Goal: Download file/media

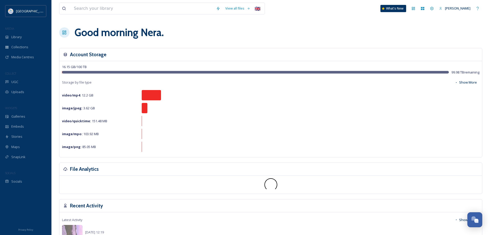
scroll to position [702, 0]
click at [57, 72] on div "View all files 🇬🇧 What's New Nera Tomljenovic Good morning Nera . Account Stora…" at bounding box center [270, 225] width 439 height 450
click at [16, 82] on span "UGC" at bounding box center [14, 81] width 7 height 5
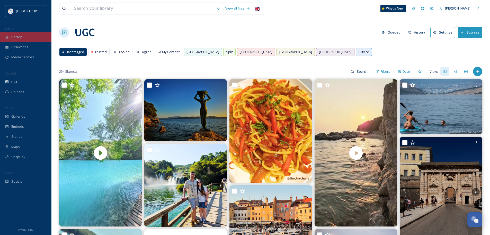
click at [19, 35] on span "Library" at bounding box center [16, 36] width 10 height 5
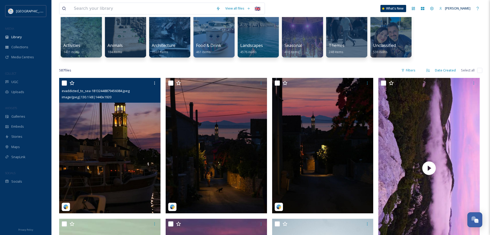
scroll to position [51, 0]
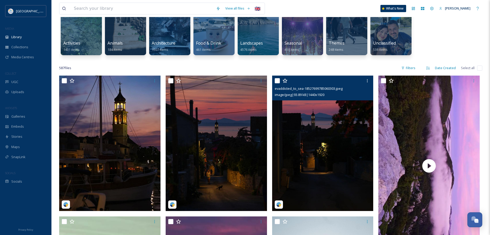
click at [333, 145] on img at bounding box center [322, 142] width 101 height 135
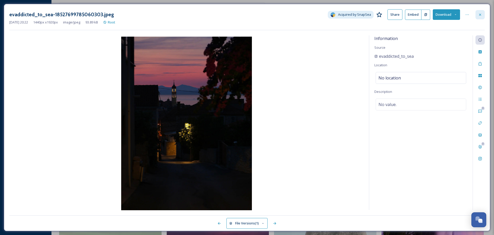
click at [482, 17] on div at bounding box center [480, 14] width 9 height 9
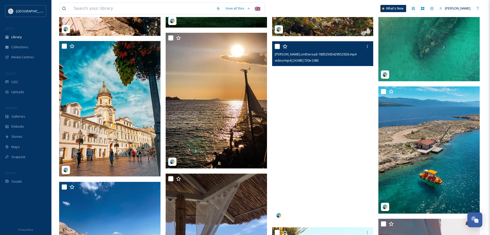
scroll to position [541, 0]
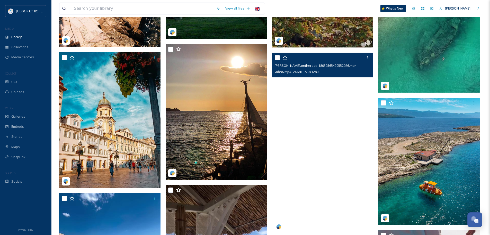
click at [317, 136] on video "leon.ontheroad-18052565429552926.mp4" at bounding box center [322, 143] width 101 height 180
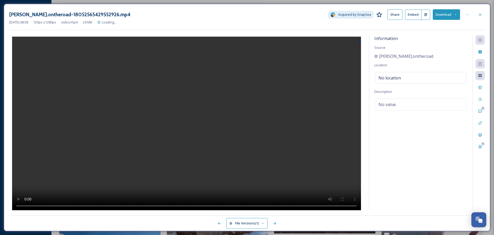
click at [187, 129] on video at bounding box center [186, 124] width 349 height 175
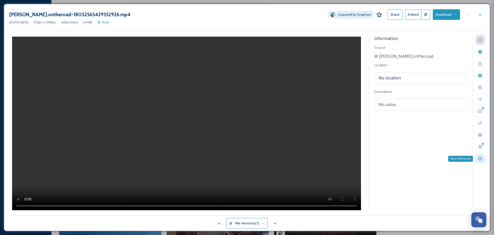
click at [483, 158] on div "Social Information" at bounding box center [480, 158] width 9 height 9
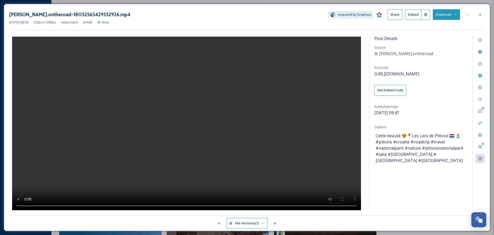
click at [445, 13] on button "Download" at bounding box center [446, 14] width 27 height 11
click at [440, 28] on span "Download Original (720 x 1280)" at bounding box center [433, 26] width 47 height 5
click at [476, 14] on div at bounding box center [480, 14] width 9 height 9
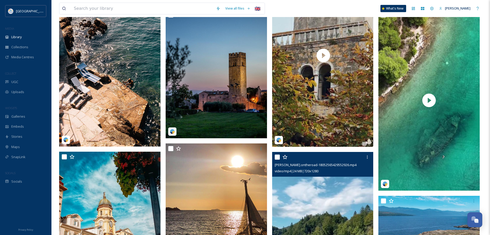
scroll to position [438, 0]
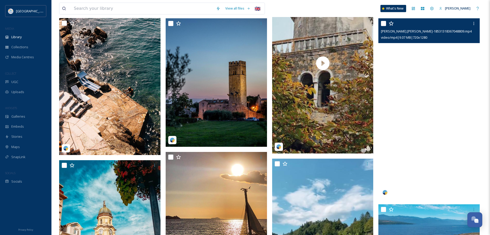
click at [423, 122] on video "tom.fossati-18531318367048809.mp4" at bounding box center [429, 108] width 101 height 180
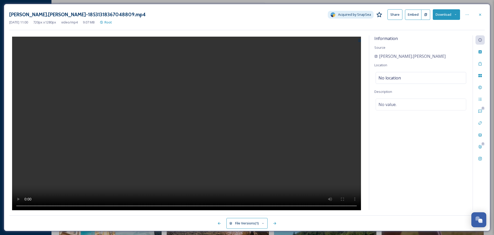
click at [188, 127] on video at bounding box center [186, 124] width 349 height 175
click at [479, 158] on icon at bounding box center [480, 158] width 3 height 3
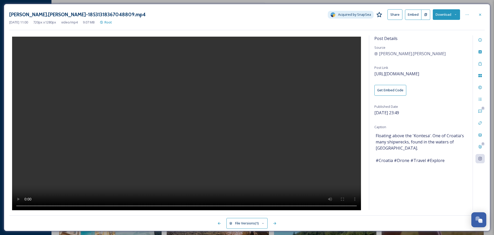
click at [451, 16] on button "Download" at bounding box center [446, 14] width 27 height 11
click at [440, 27] on span "Download Original (720 x 1280)" at bounding box center [433, 26] width 47 height 5
click at [484, 16] on div at bounding box center [480, 14] width 9 height 9
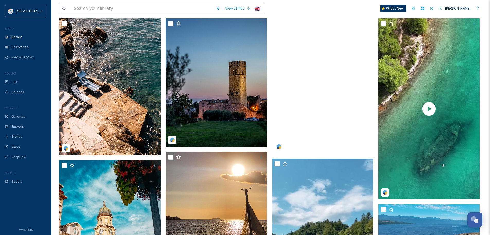
click at [333, 80] on video "a.n.u.s.h.c.k.a-17915110503049156.mp4" at bounding box center [322, 63] width 101 height 180
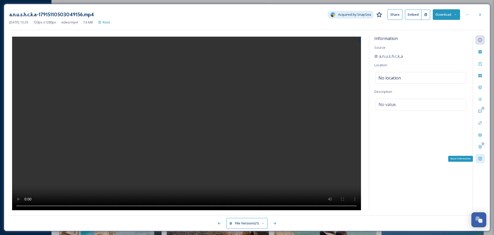
click at [479, 157] on icon at bounding box center [480, 158] width 4 height 4
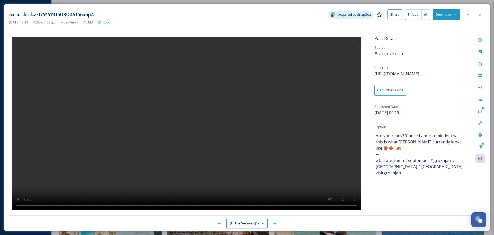
click at [225, 110] on video at bounding box center [186, 124] width 349 height 175
click at [451, 16] on button "Download" at bounding box center [446, 14] width 27 height 11
click at [450, 26] on span "Download Original (720 x 1280)" at bounding box center [433, 26] width 47 height 5
click at [482, 15] on div at bounding box center [480, 14] width 9 height 9
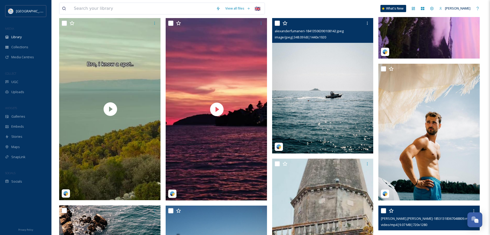
scroll to position [232, 0]
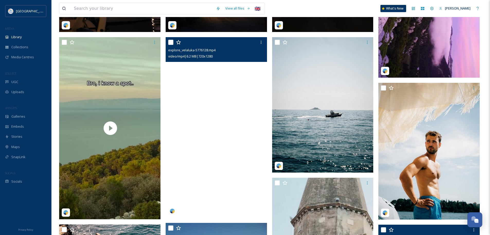
click at [216, 132] on video "explore_velaluka-5776128.mp4" at bounding box center [216, 127] width 101 height 180
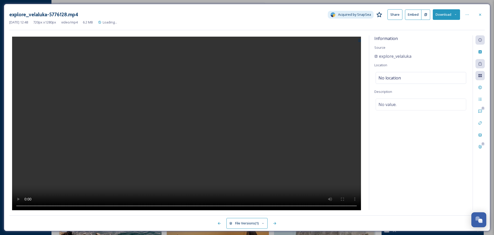
click at [200, 131] on video at bounding box center [186, 124] width 349 height 175
click at [481, 158] on icon at bounding box center [480, 158] width 4 height 4
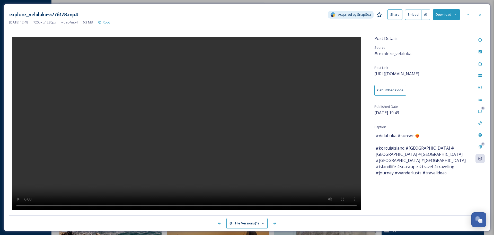
click at [444, 14] on button "Download" at bounding box center [446, 14] width 27 height 11
click at [444, 29] on span "Download Original (720 x 1280)" at bounding box center [433, 26] width 47 height 5
click at [482, 15] on icon at bounding box center [480, 15] width 4 height 4
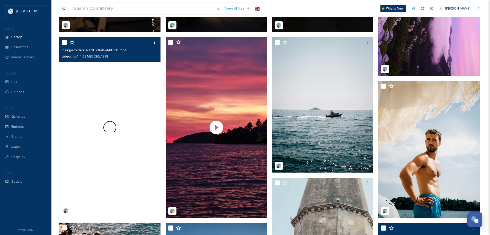
click at [114, 126] on span at bounding box center [109, 127] width 13 height 13
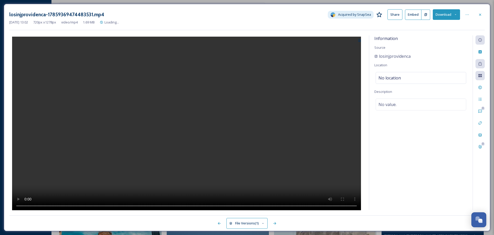
click at [177, 127] on video at bounding box center [186, 124] width 349 height 175
click at [482, 154] on div "Social Information" at bounding box center [480, 158] width 9 height 9
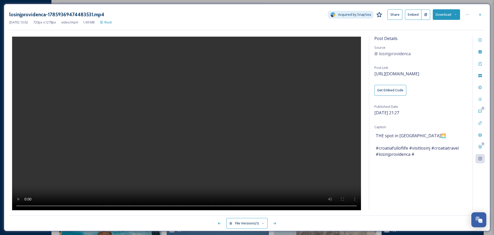
click at [447, 15] on button "Download" at bounding box center [446, 14] width 27 height 11
click at [428, 29] on span "Download Original (720 x 1278)" at bounding box center [433, 26] width 47 height 5
click at [481, 13] on icon at bounding box center [480, 15] width 4 height 4
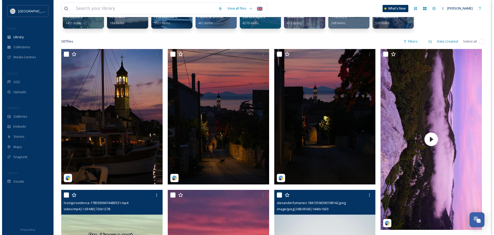
scroll to position [77, 0]
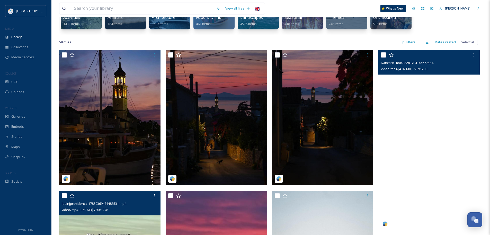
click at [444, 140] on video "ivancoric-18040828370414567.mp4" at bounding box center [429, 140] width 101 height 180
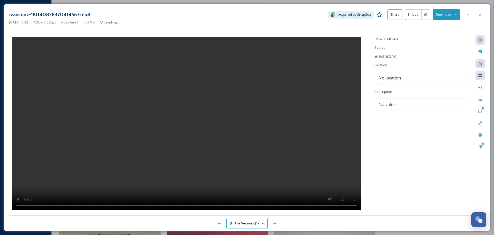
click at [181, 116] on video at bounding box center [186, 124] width 349 height 175
click at [481, 158] on icon at bounding box center [480, 158] width 4 height 4
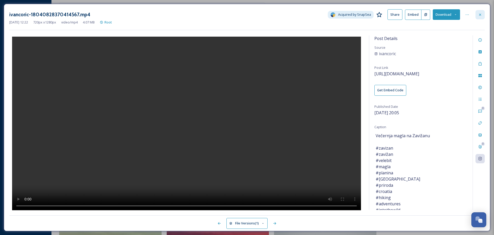
click at [480, 18] on div at bounding box center [480, 14] width 9 height 9
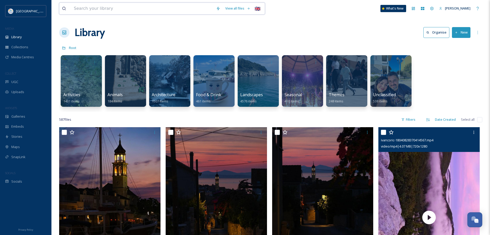
click at [112, 9] on input at bounding box center [142, 8] width 142 height 11
type input "[GEOGRAPHIC_DATA]"
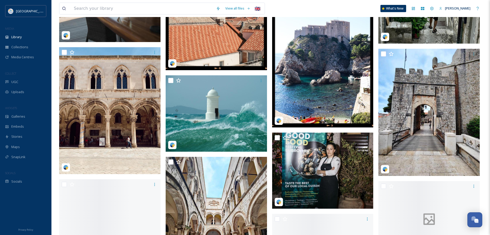
scroll to position [2703, 0]
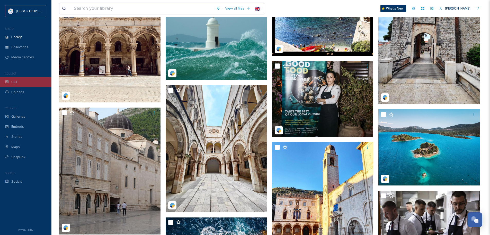
click at [24, 77] on div "UGC" at bounding box center [25, 82] width 51 height 10
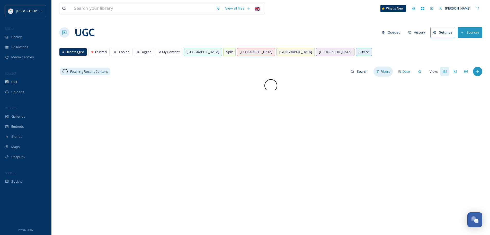
click at [383, 68] on div "Filters" at bounding box center [383, 71] width 19 height 10
click at [320, 81] on div "Status" at bounding box center [341, 83] width 102 height 10
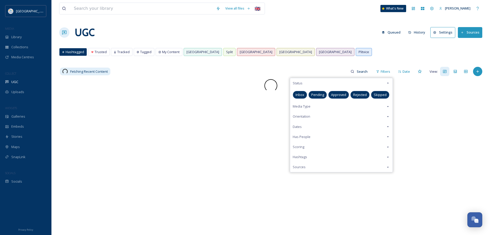
click at [322, 94] on span "Pending" at bounding box center [318, 94] width 13 height 5
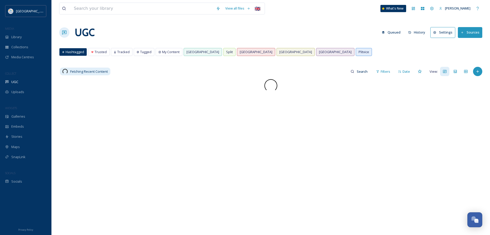
click at [310, 46] on div "View all files 🇬🇧 What's New Nera Tomljenovic UGC Queued History Settings Sourc…" at bounding box center [270, 157] width 439 height 314
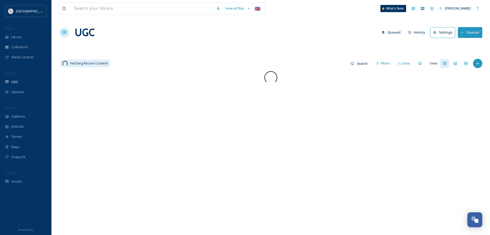
scroll to position [702, 0]
